Goal: Information Seeking & Learning: Learn about a topic

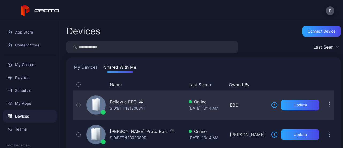
click at [182, 97] on div "Bellevue EBC SID: BTTN213003YT Online [DATE] 10:14 AM EBC Update" at bounding box center [204, 104] width 262 height 27
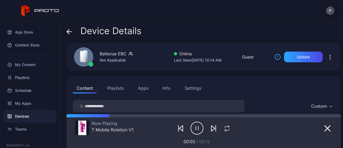
click at [67, 29] on icon at bounding box center [69, 31] width 5 height 5
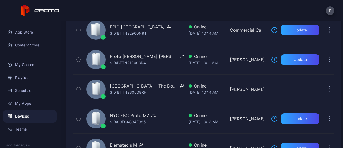
scroll to position [469, 0]
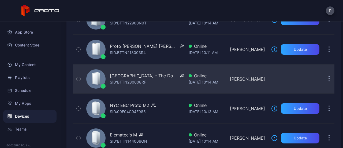
click at [154, 83] on div "[GEOGRAPHIC_DATA] - The Dock - Gen AI Studio SID: BTTN230008RF" at bounding box center [134, 78] width 100 height 27
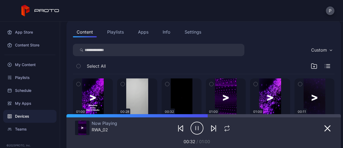
scroll to position [2, 0]
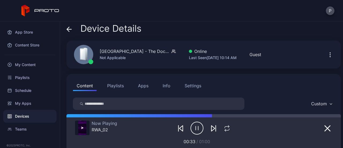
click at [70, 25] on span at bounding box center [69, 28] width 5 height 10
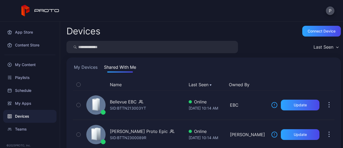
scroll to position [469, 0]
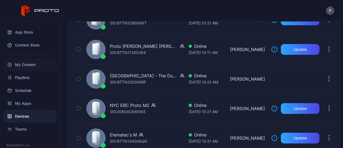
click at [27, 64] on div "My Content" at bounding box center [29, 64] width 53 height 13
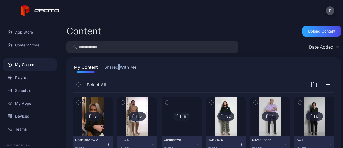
click at [121, 64] on button "Shared With Me" at bounding box center [120, 68] width 34 height 9
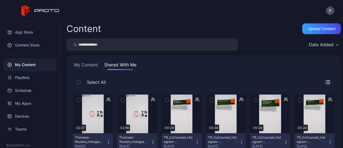
scroll to position [2, 0]
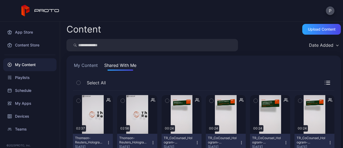
click at [87, 66] on button "My Content" at bounding box center [86, 66] width 26 height 9
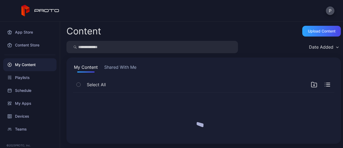
scroll to position [0, 0]
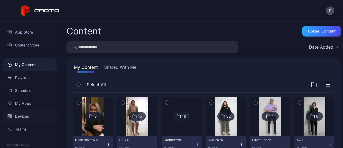
click at [41, 110] on div "Devices" at bounding box center [29, 116] width 53 height 13
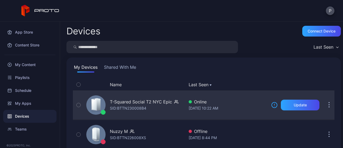
click at [152, 96] on div "T-Squared Social T2 NYC Epic SID: BTTN230008B4" at bounding box center [134, 104] width 100 height 27
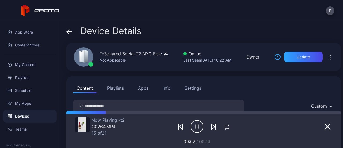
click at [71, 36] on div "Device Details" at bounding box center [104, 32] width 75 height 13
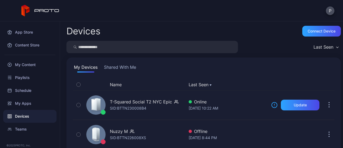
click at [123, 67] on button "Shared With Me" at bounding box center [120, 68] width 34 height 9
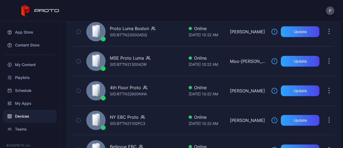
scroll to position [103, 0]
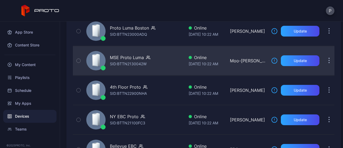
click at [153, 66] on div "MSE Proto [PERSON_NAME]: BTTN2130042W" at bounding box center [134, 60] width 100 height 27
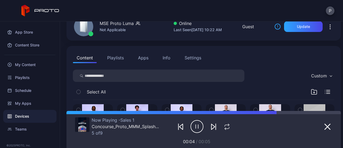
scroll to position [30, 0]
